Goal: Task Accomplishment & Management: Complete application form

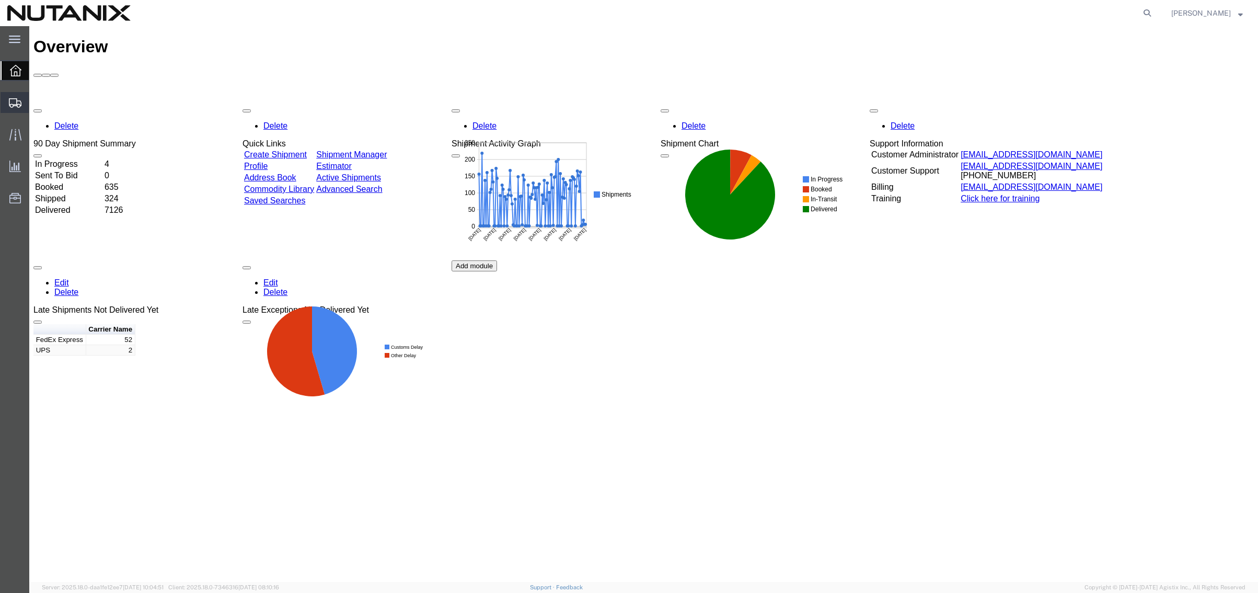
click at [0, 0] on span "Create from Template" at bounding box center [0, 0] width 0 height 0
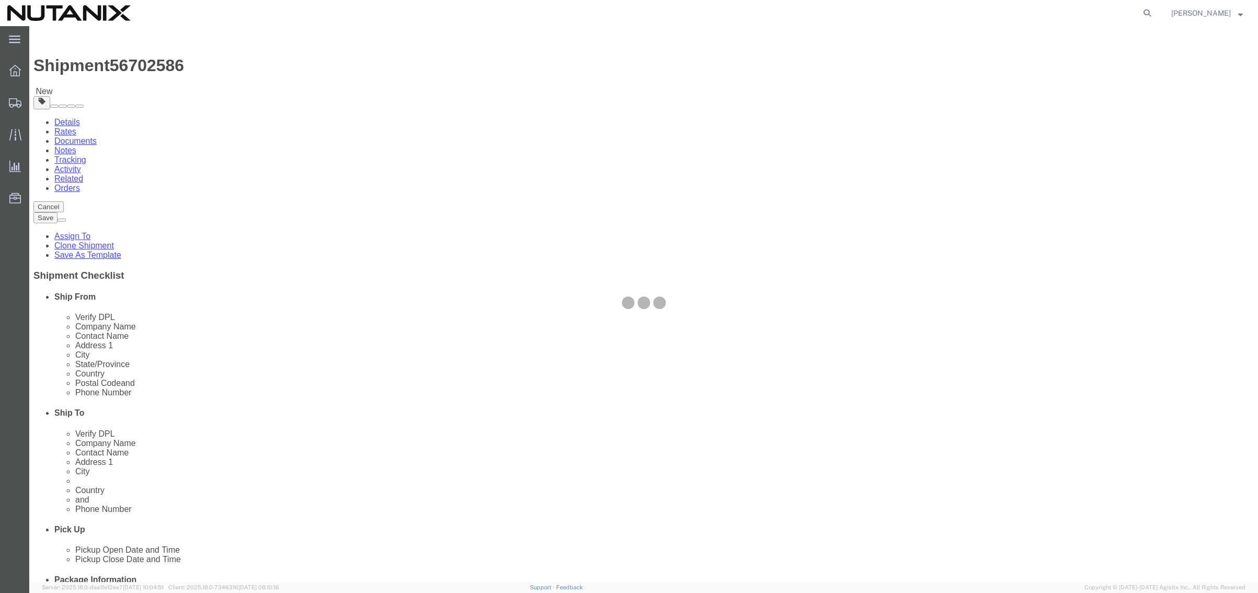
select select "36123"
select select
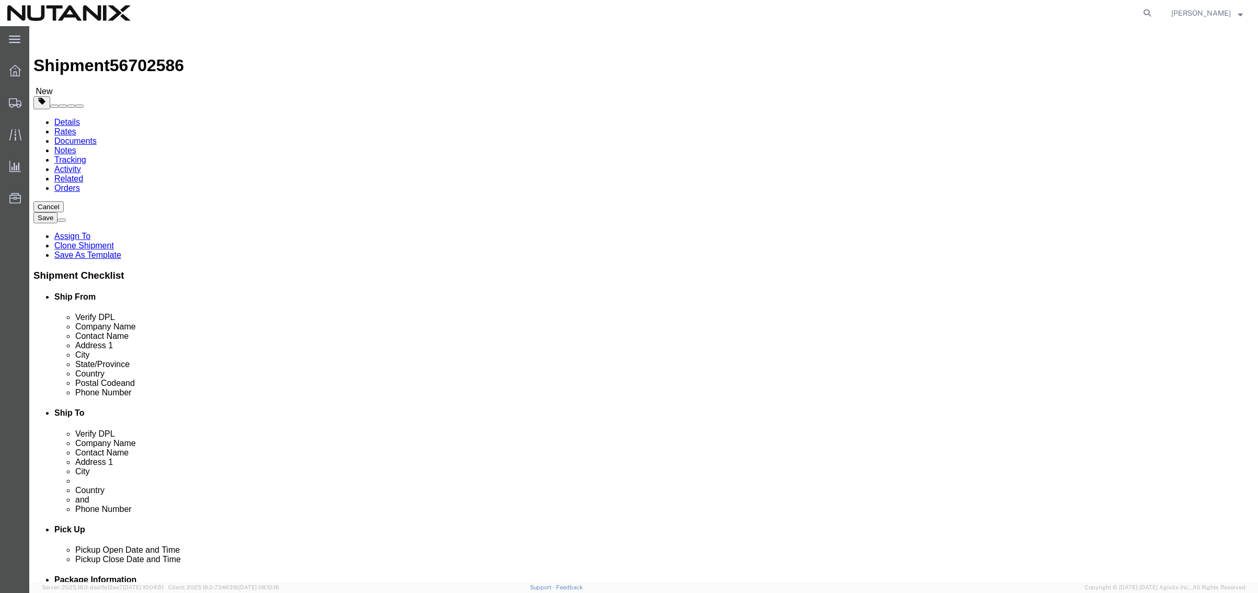
drag, startPoint x: 265, startPoint y: 215, endPoint x: 68, endPoint y: 209, distance: 196.7
click div "Contact Name [PERSON_NAME]"
type input "[PERSON_NAME]"
type input "6"
click input "[PERSON_NAME]"
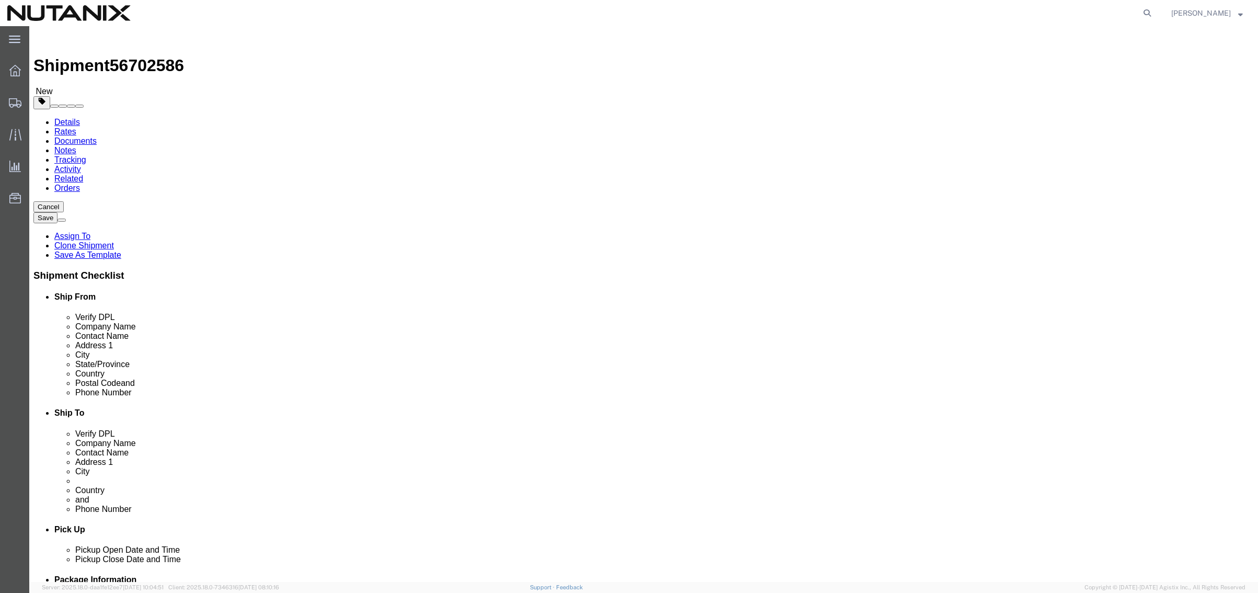
drag, startPoint x: 268, startPoint y: 217, endPoint x: -21, endPoint y: 212, distance: 288.7
click html "Shipment 56702586 New Details Rates Documents Notes Tracking Activity Related O…"
drag, startPoint x: 312, startPoint y: 380, endPoint x: 28, endPoint y: 373, distance: 284.0
click div "Email [PERSON_NAME][EMAIL_ADDRESS][PERSON_NAME][DOMAIN_NAME]"
paste input "[PERSON_NAME].[PERSON_NAME]"
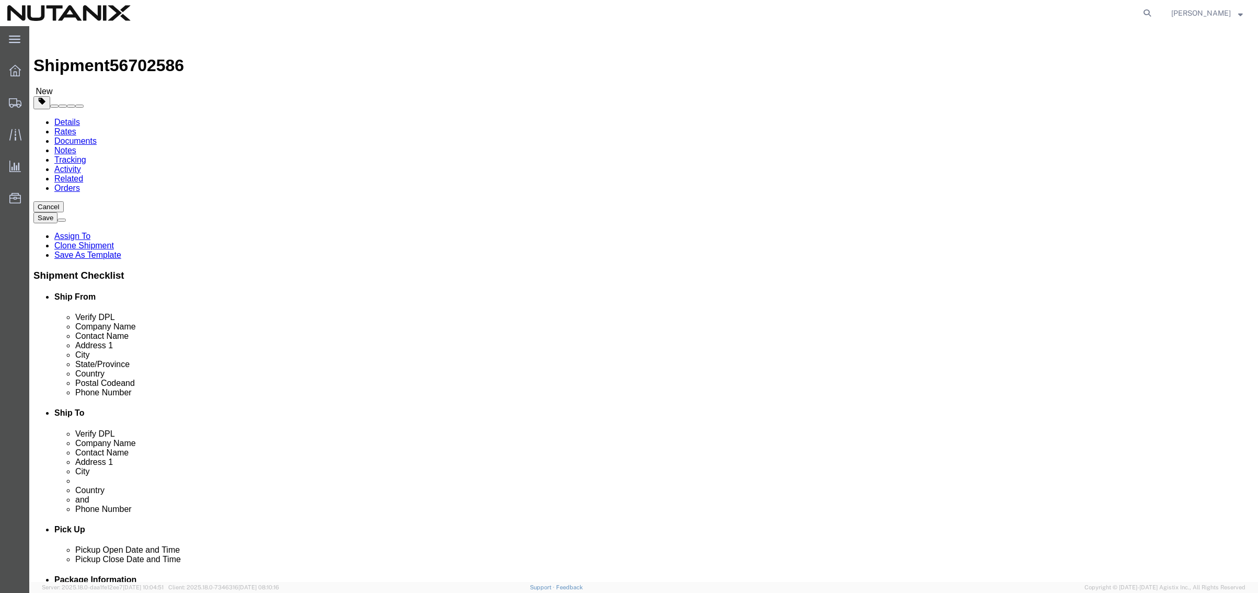
type input "[PERSON_NAME][EMAIL_ADDRESS][PERSON_NAME][DOMAIN_NAME]"
drag, startPoint x: 231, startPoint y: 356, endPoint x: 163, endPoint y: 354, distance: 68.5
click div "Phone Number 6"
drag, startPoint x: 253, startPoint y: 357, endPoint x: 83, endPoint y: 350, distance: 170.0
click div "Phone Number 707"
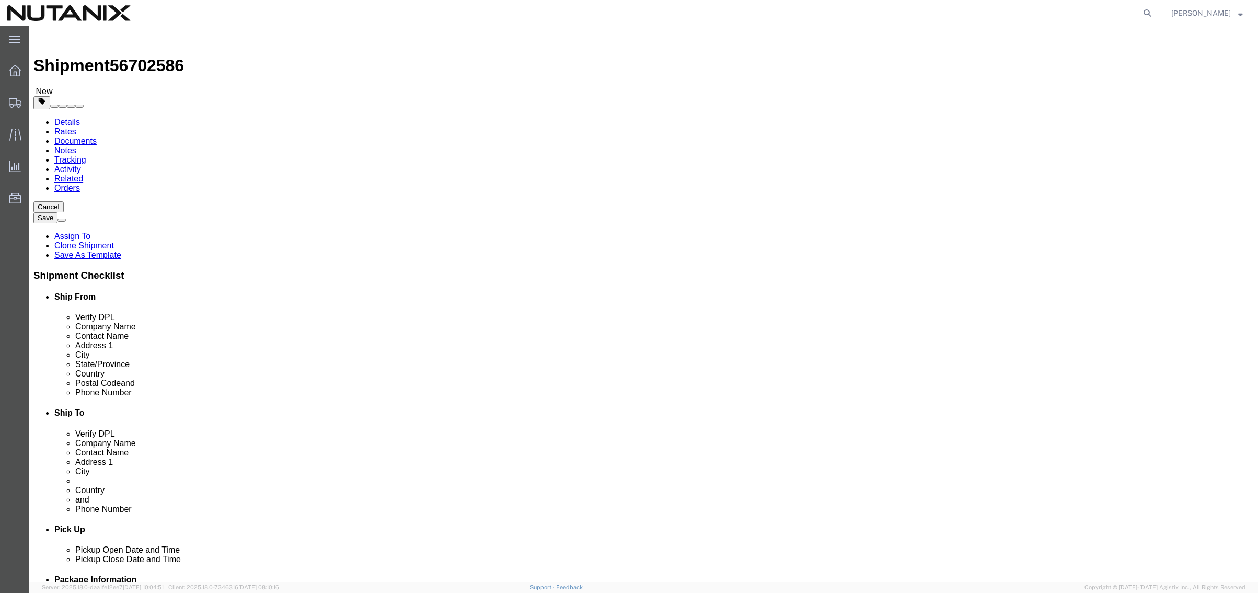
paste input ")[PHONE_NUMBER]"
drag, startPoint x: 279, startPoint y: 356, endPoint x: 255, endPoint y: 356, distance: 24.6
click input "707)[PHONE_NUMBER]"
type input "7076869785"
paste input "3025"
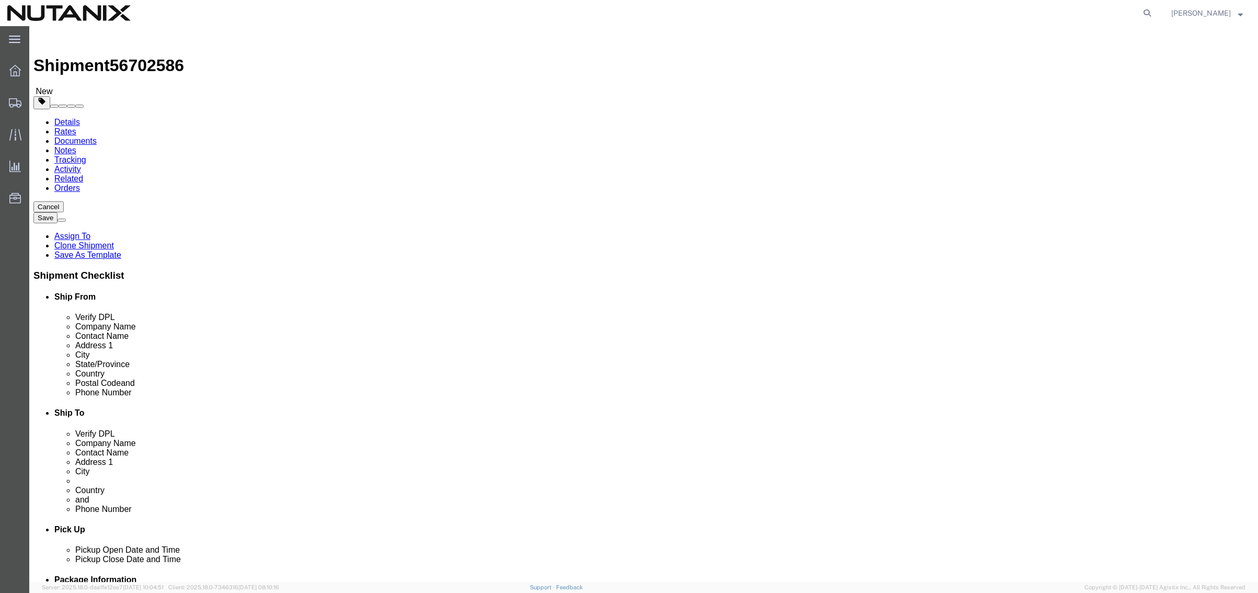
type input "3025"
drag, startPoint x: 853, startPoint y: 193, endPoint x: 661, endPoint y: 184, distance: 192.1
click div "Location My Profile Location [GEOGRAPHIC_DATA] - [GEOGRAPHIC_DATA] [GEOGRAPHIC_…"
type input "Bank of America N.A"
type input "APAC Fulfillment Service & Operations"
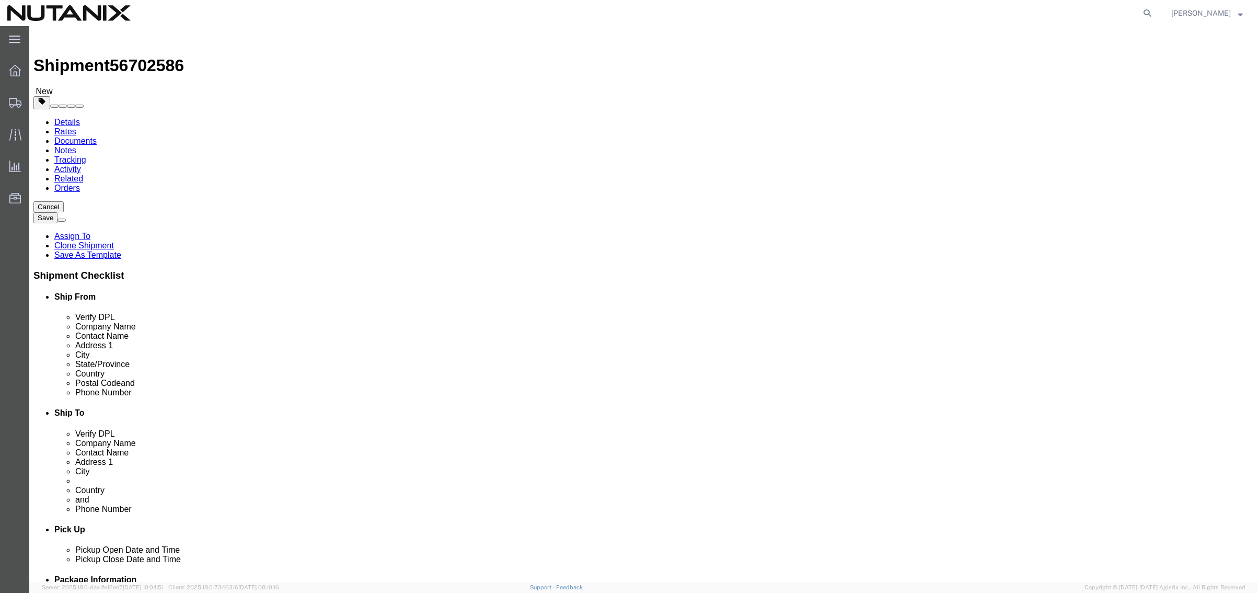
type input "[GEOGRAPHIC_DATA][PERSON_NAME][STREET_ADDRESS]"
select select
type input "indo"
select select
select select "ID"
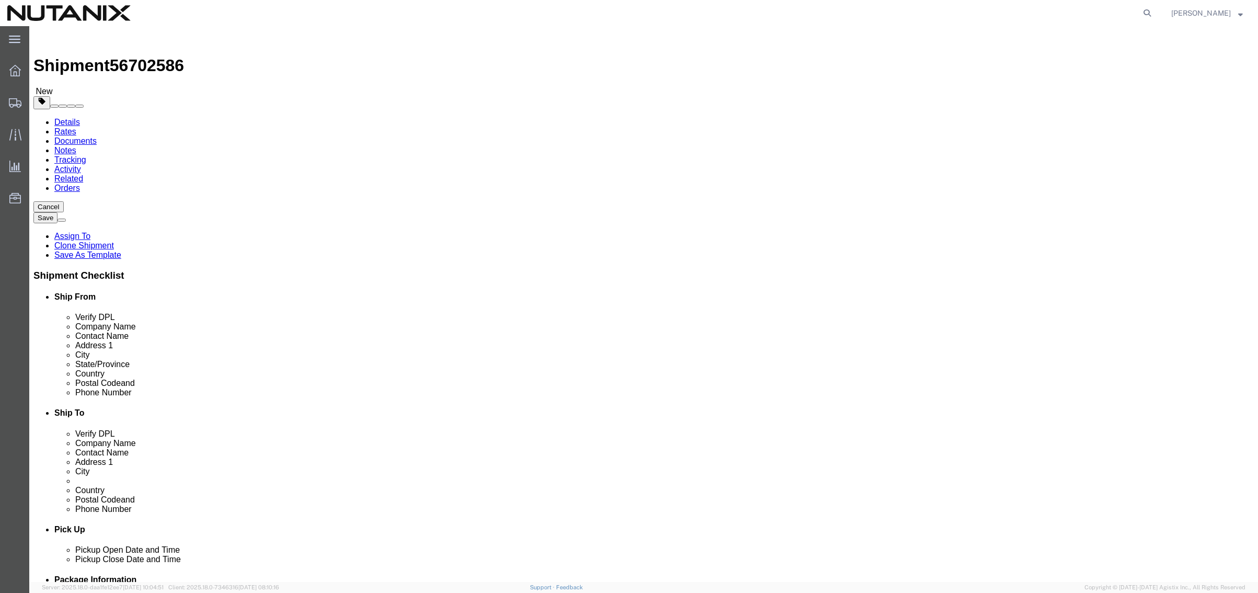
drag, startPoint x: 833, startPoint y: 259, endPoint x: 680, endPoint y: 258, distance: 153.2
click div "Address [STREET_ADDRESS]"
type input "[GEOGRAPHIC_DATA]"
select select
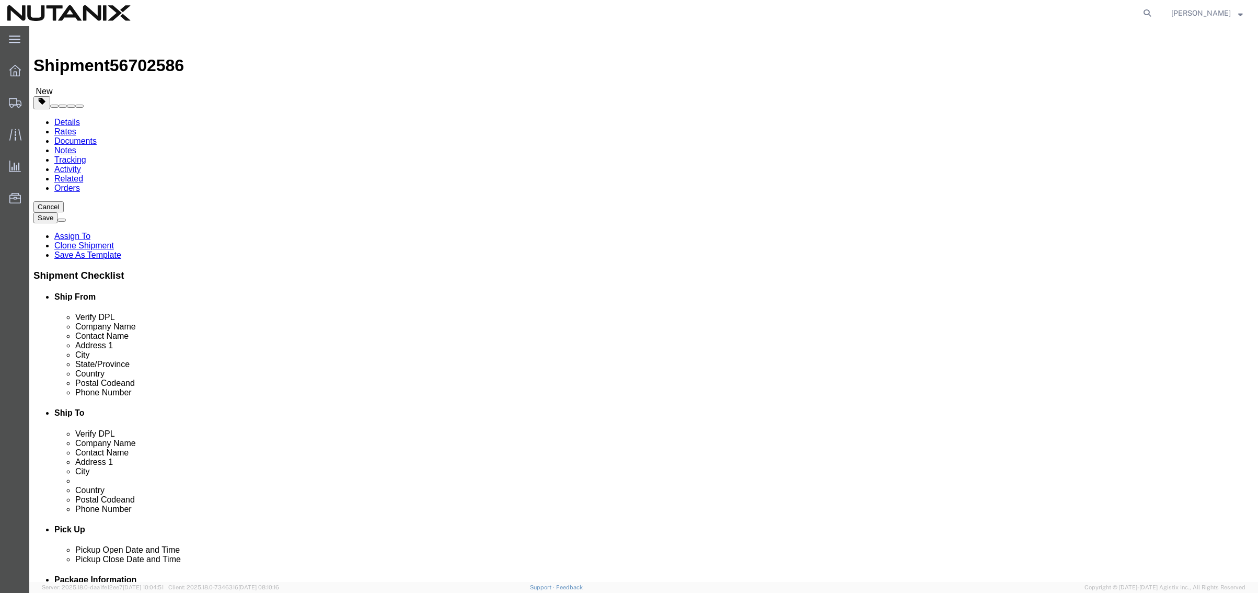
type input "12190"
select select
type input "6"
type input "622129553775"
drag, startPoint x: 867, startPoint y: 234, endPoint x: 619, endPoint y: 221, distance: 248.7
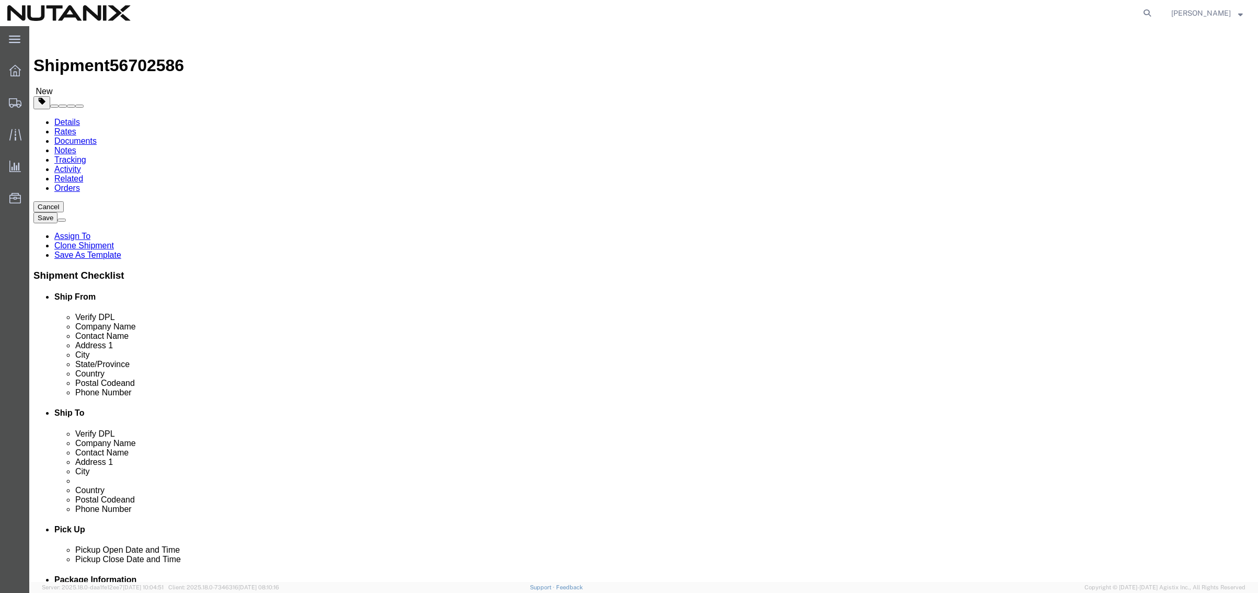
click div "Location My Profile Location [GEOGRAPHIC_DATA] - [GEOGRAPHIC_DATA] [GEOGRAPHIC_…"
click div "Pickup Date and Time"
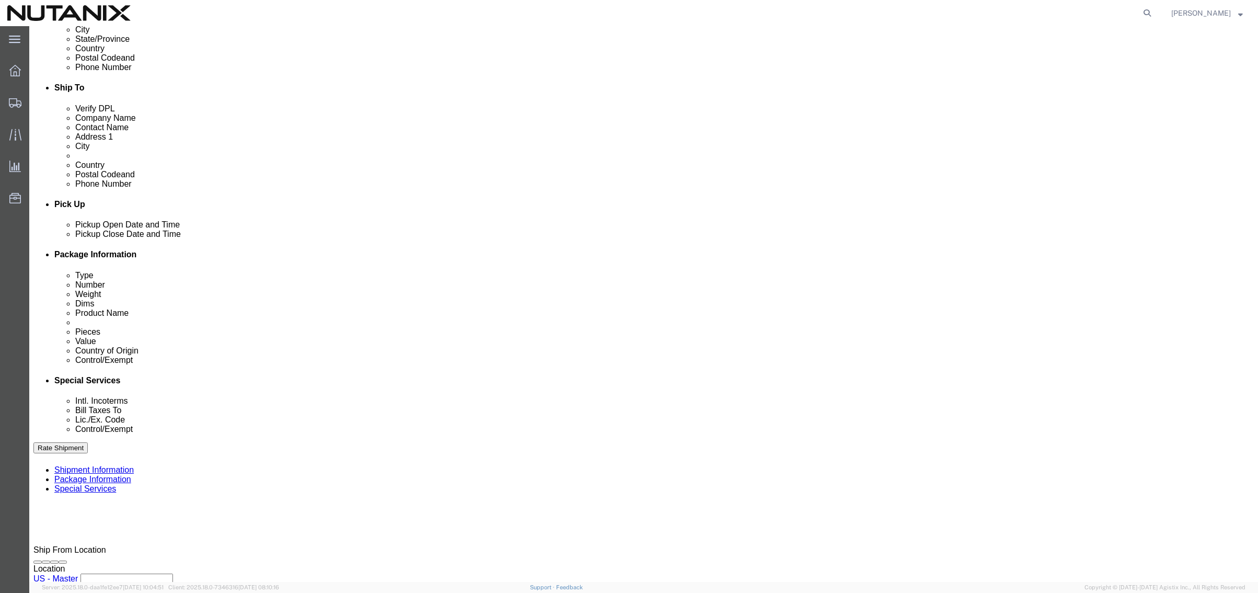
scroll to position [342, 0]
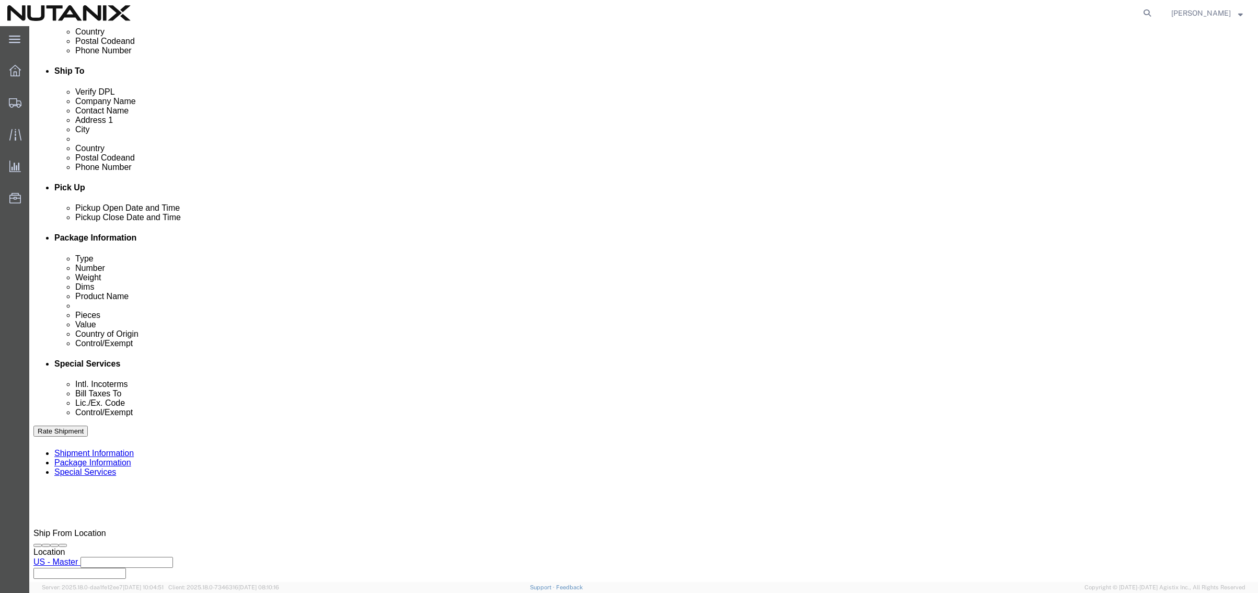
drag, startPoint x: 622, startPoint y: 303, endPoint x: 506, endPoint y: 297, distance: 116.2
click div "Select Account Type Activity ID Airline Appointment Number ASN Batch Request # …"
type input "B"
type input "Letter"
click button "Continue"
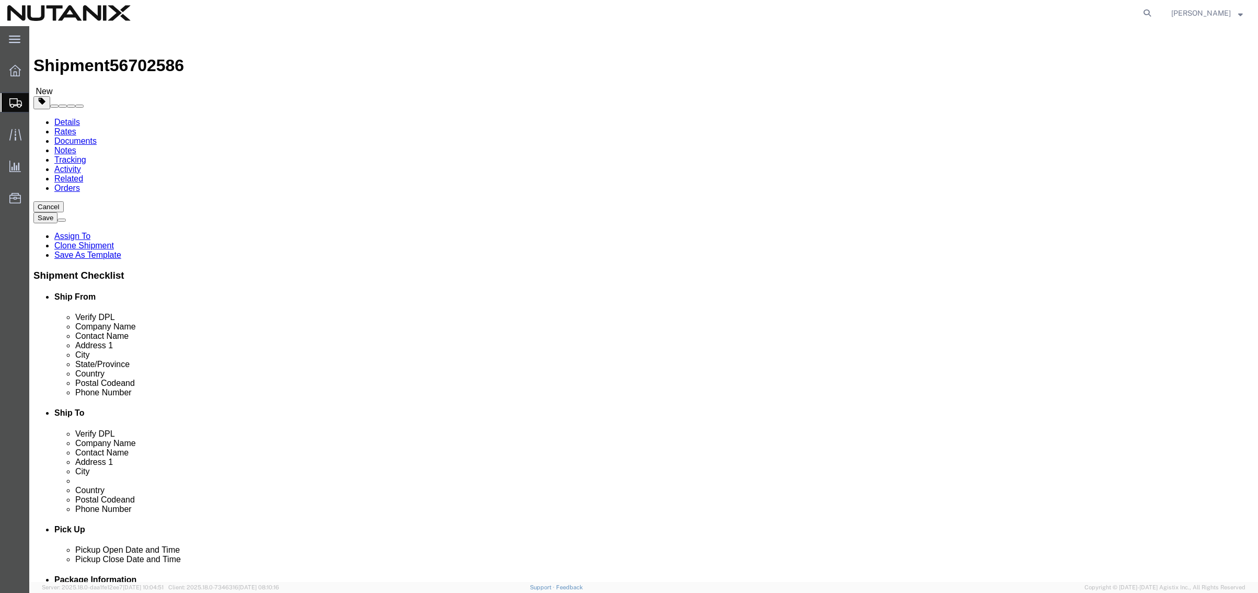
click button "Continue"
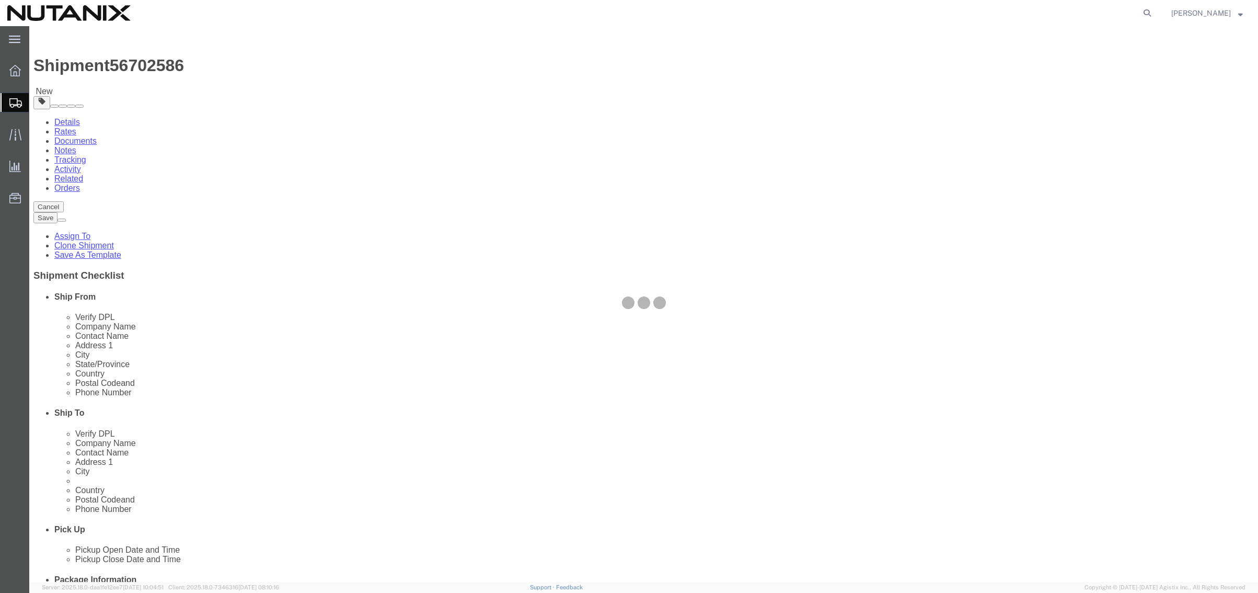
select select
select select "COSTCENTER"
select select "48694"
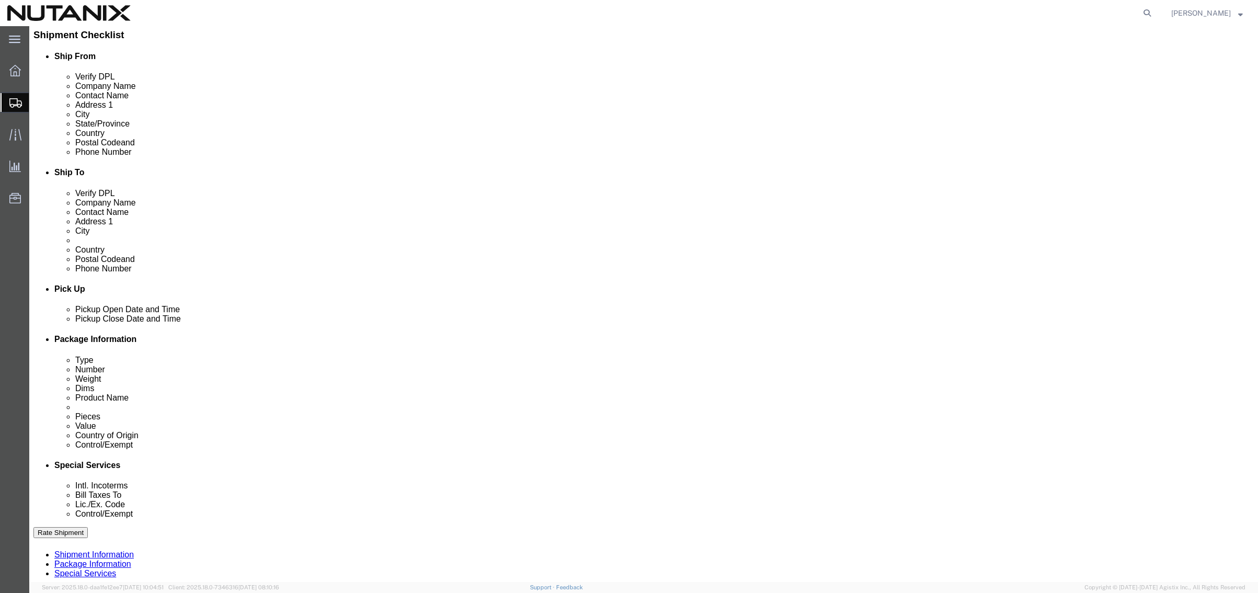
scroll to position [261, 0]
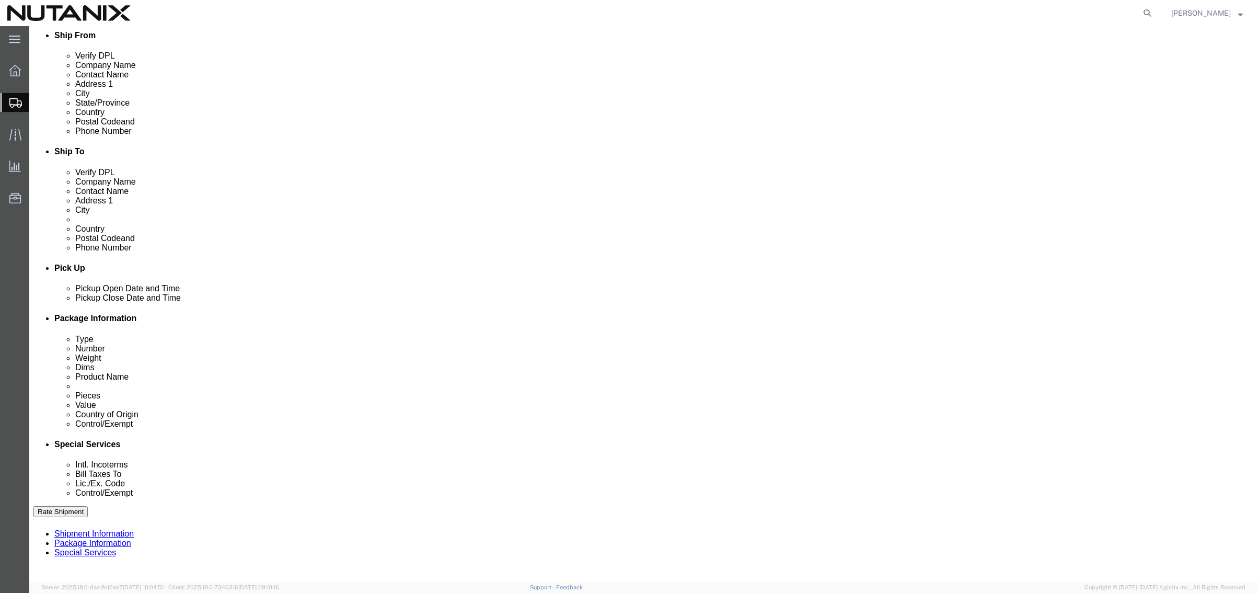
click select "Select Carriage Insurance Paid Carriage Paid To Cost and Freight Cost Insurance…"
select select "DDP"
click select "Select Carriage Insurance Paid Carriage Paid To Cost and Freight Cost Insurance…"
select select "SHIP"
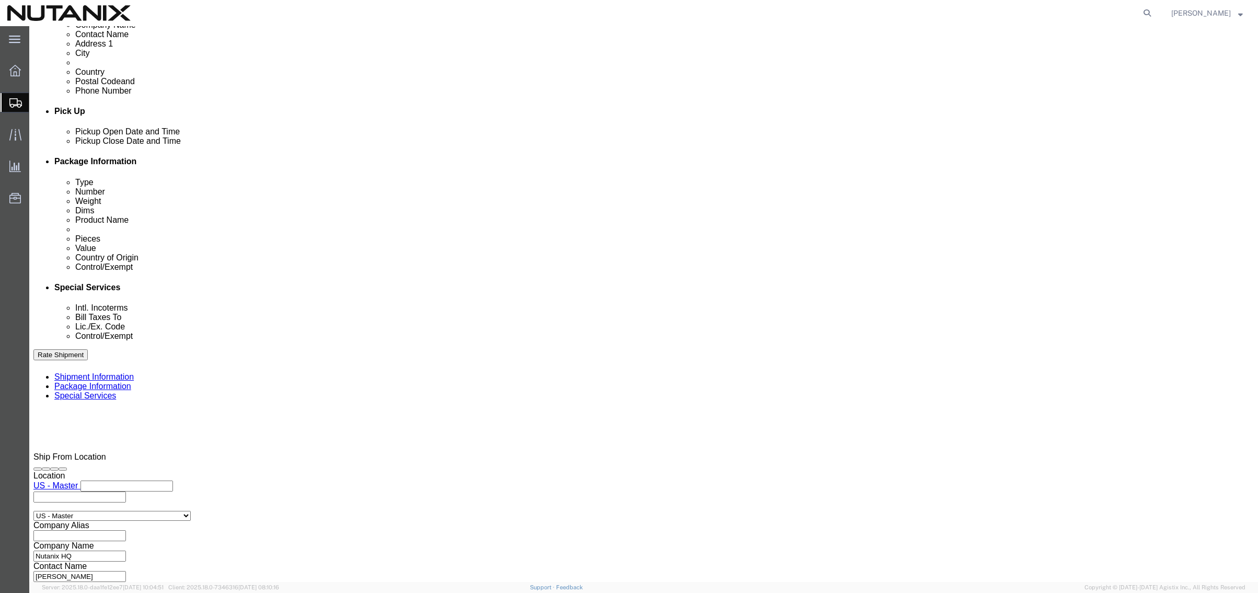
scroll to position [471, 0]
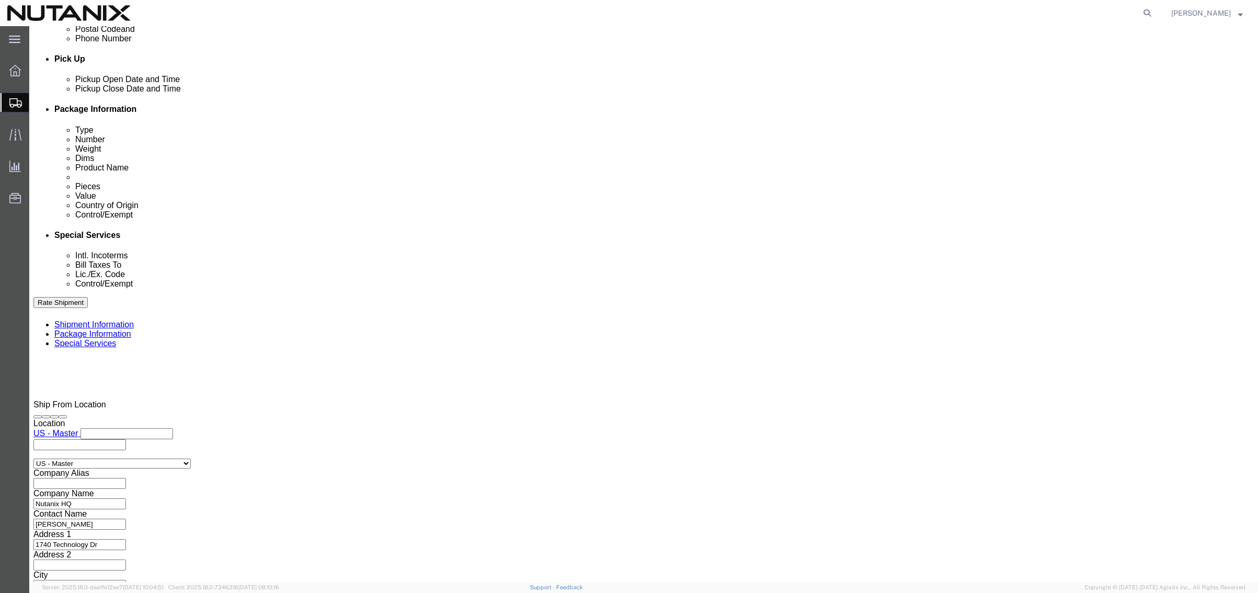
click input "text"
type input "Enter Email Address"
click icon
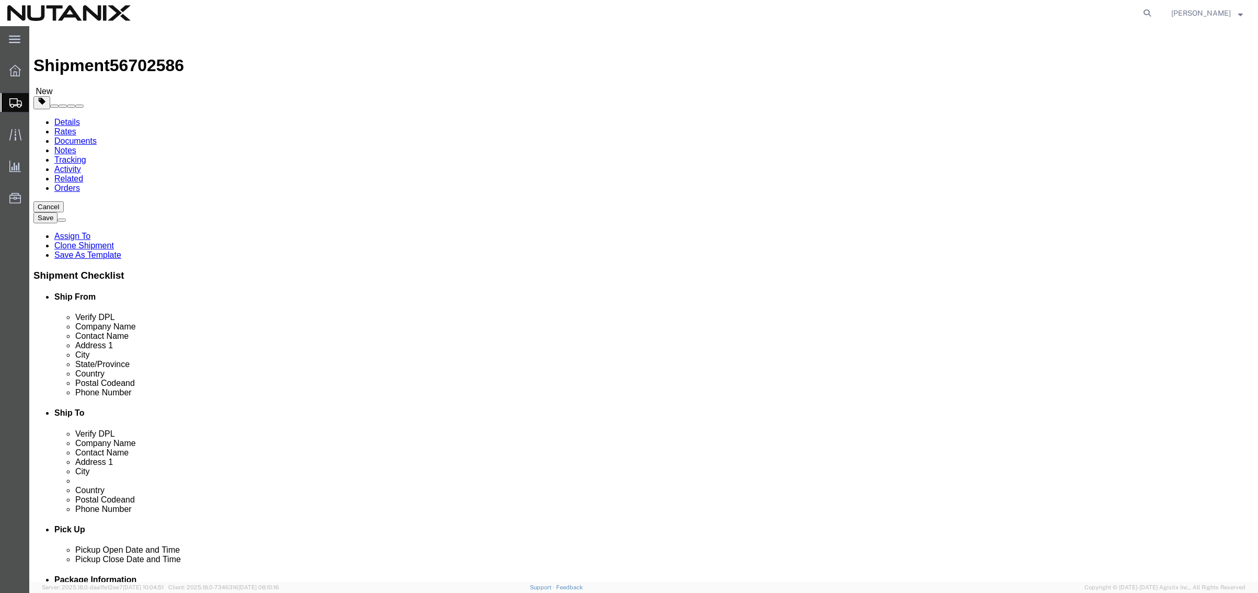
click input "text"
type input "[EMAIL_ADDRESS][US_STATE][DOMAIN_NAME]"
checkbox input "true"
click icon
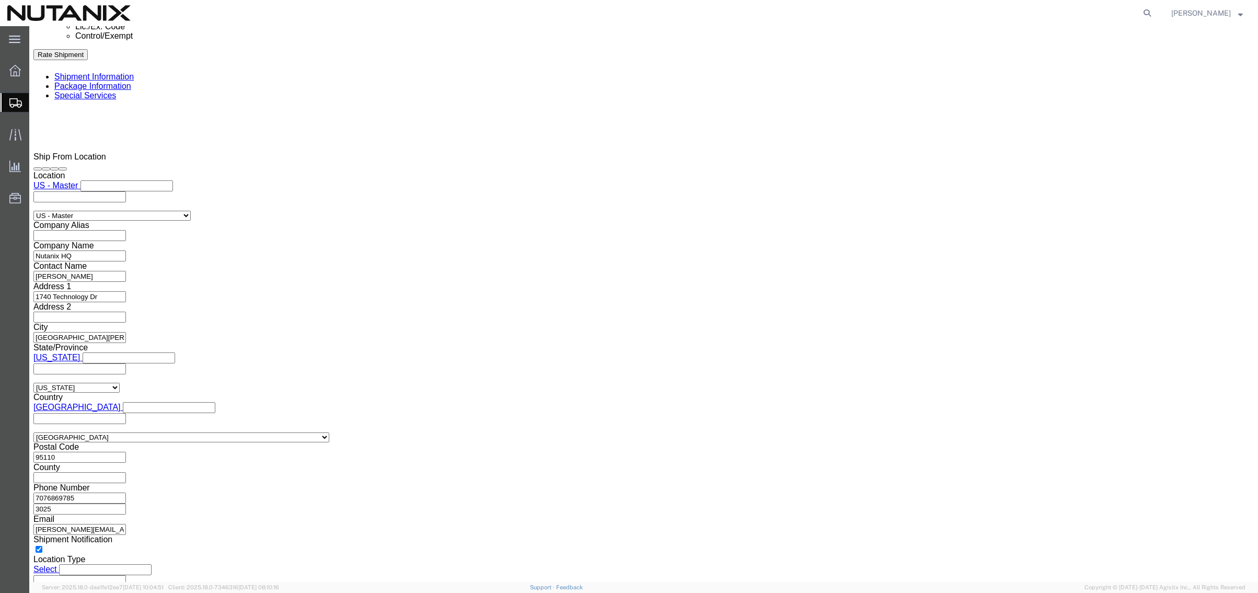
scroll to position [732, 0]
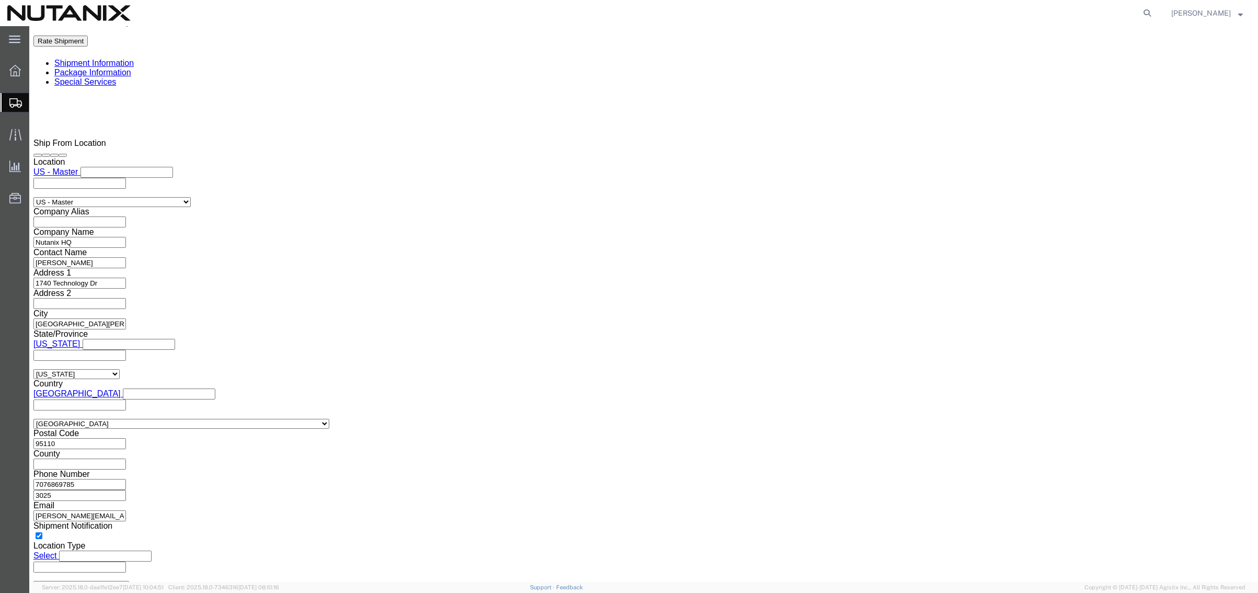
click button "Rate Shipment"
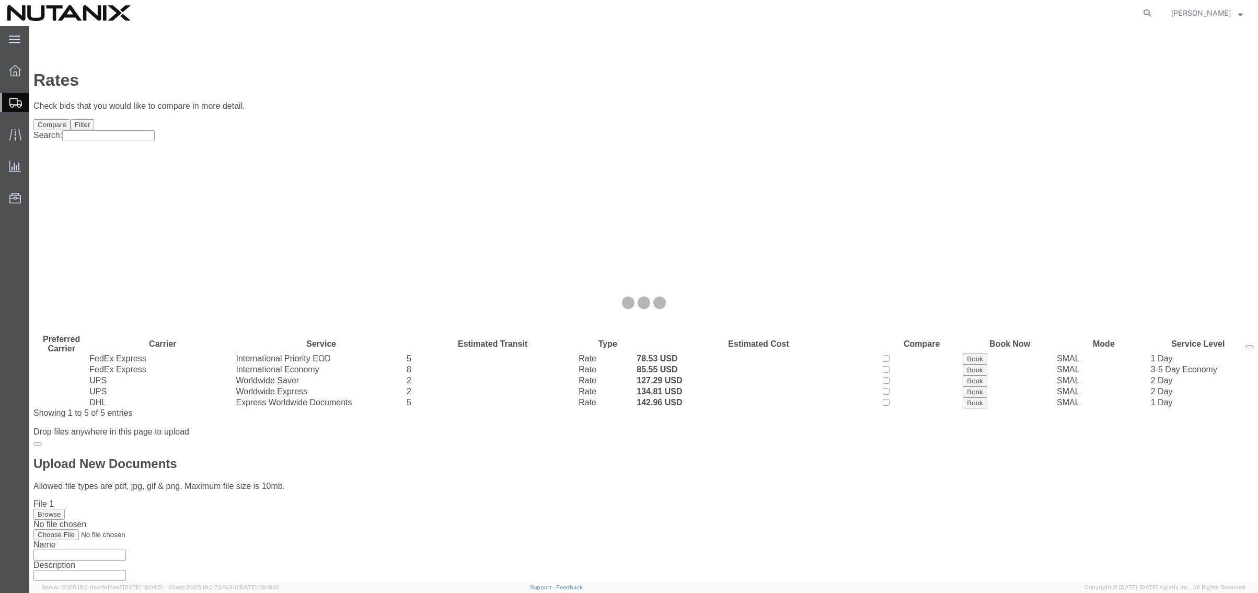
scroll to position [0, 0]
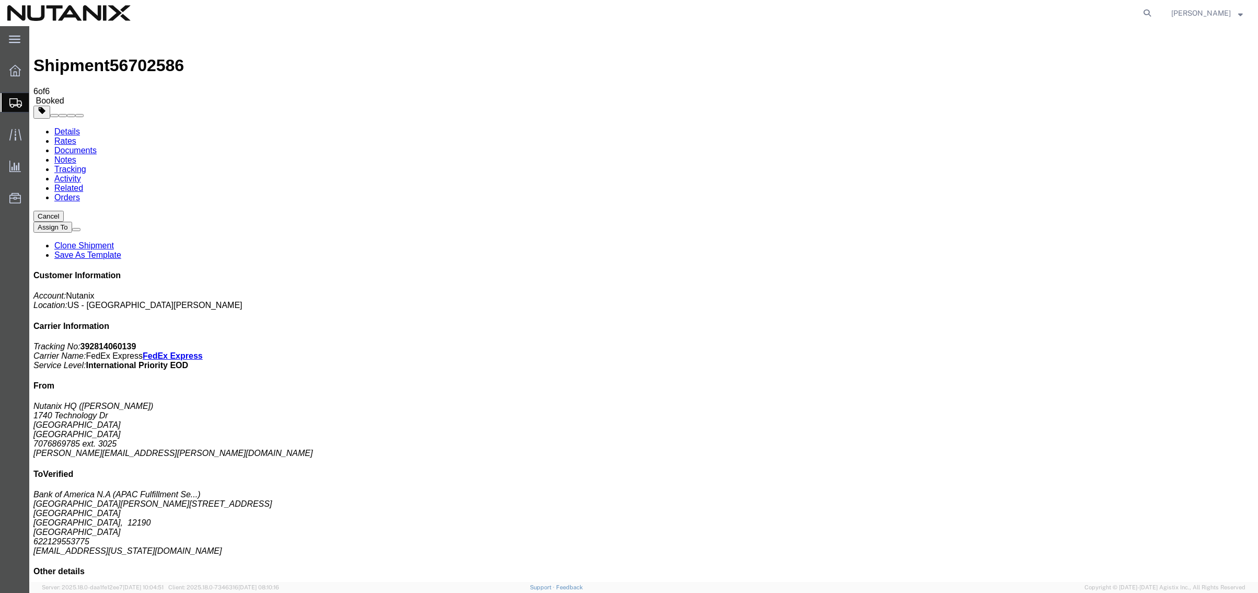
drag, startPoint x: 618, startPoint y: 226, endPoint x: 693, endPoint y: 220, distance: 74.6
